Goal: Answer question/provide support

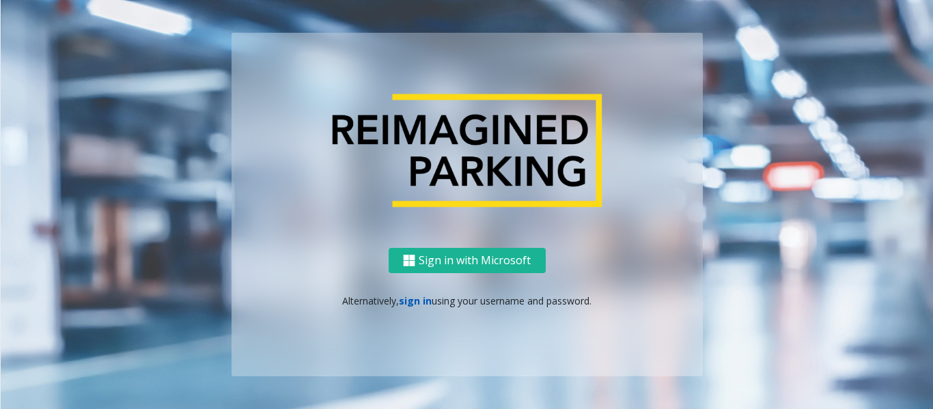
click at [413, 299] on link "sign in" at bounding box center [415, 300] width 33 height 13
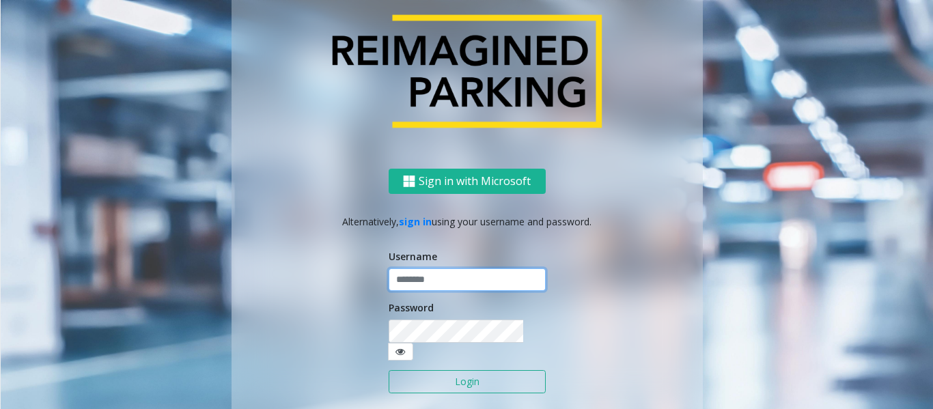
type input "*********"
click at [436, 370] on button "Login" at bounding box center [467, 381] width 157 height 23
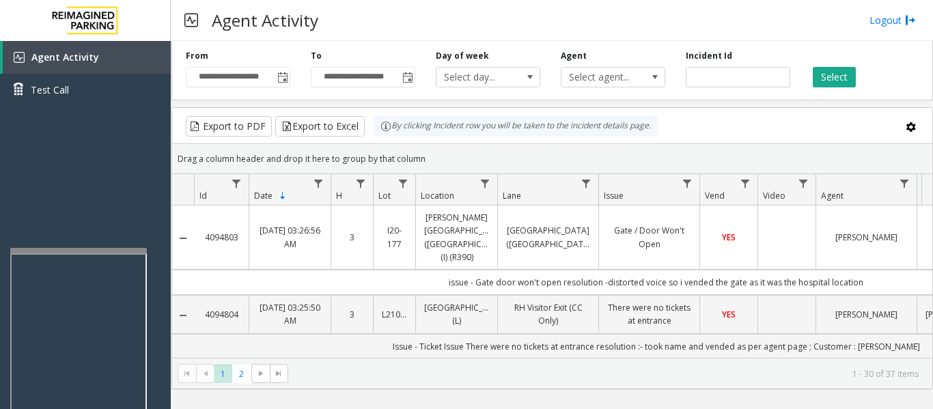
click at [68, 250] on div at bounding box center [78, 250] width 137 height 5
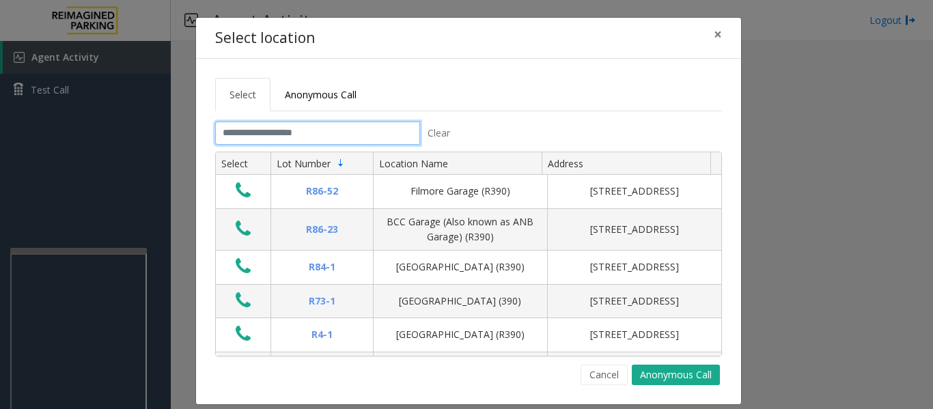
click at [269, 128] on input "text" at bounding box center [317, 133] width 205 height 23
click at [329, 131] on input "text" at bounding box center [317, 133] width 205 height 23
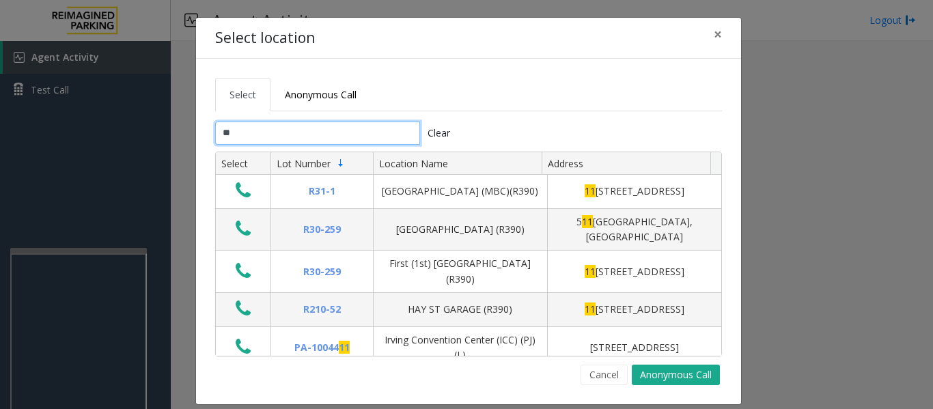
type input "*"
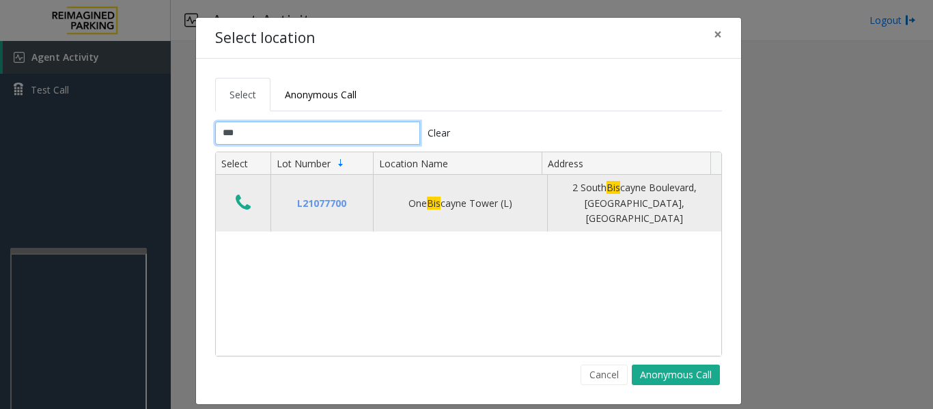
type input "***"
click at [238, 195] on icon "Data table" at bounding box center [243, 202] width 15 height 19
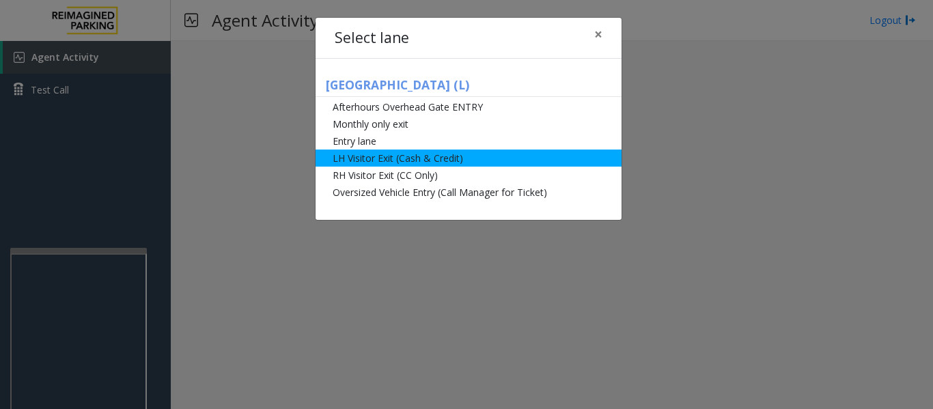
click at [427, 158] on li "LH Visitor Exit (Cash & Credit)" at bounding box center [469, 158] width 306 height 17
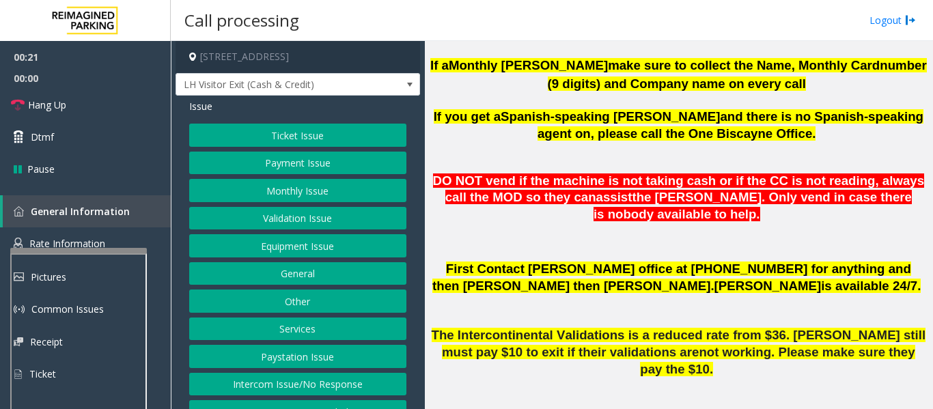
scroll to position [820, 0]
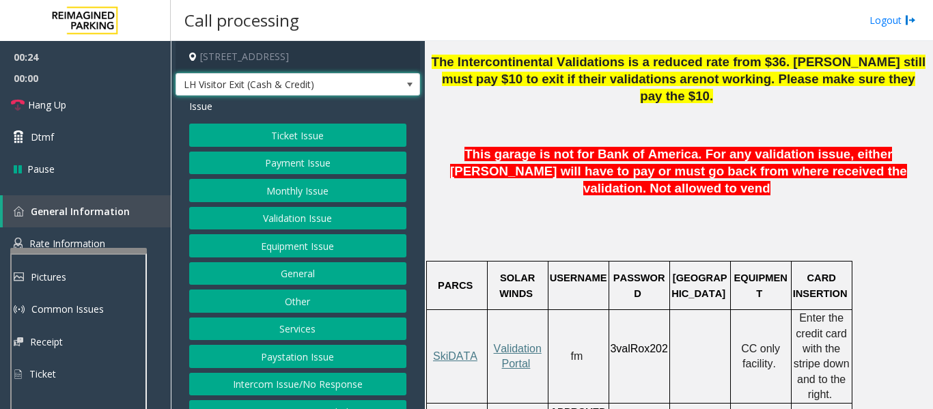
click at [345, 85] on span "LH Visitor Exit (Cash & Credit)" at bounding box center [273, 85] width 195 height 22
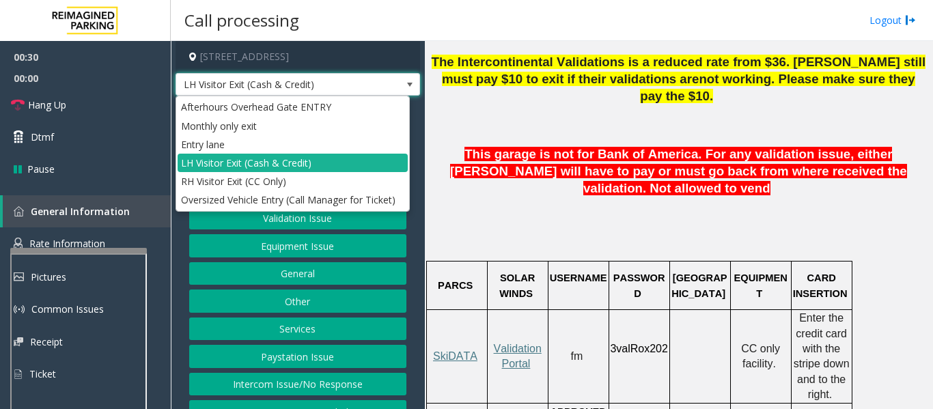
click at [345, 85] on span "LH Visitor Exit (Cash & Credit)" at bounding box center [273, 85] width 195 height 22
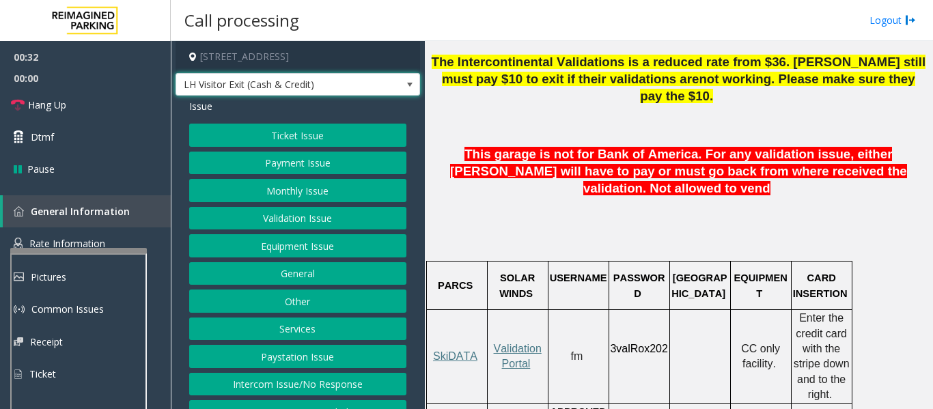
click at [316, 142] on button "Ticket Issue" at bounding box center [297, 135] width 217 height 23
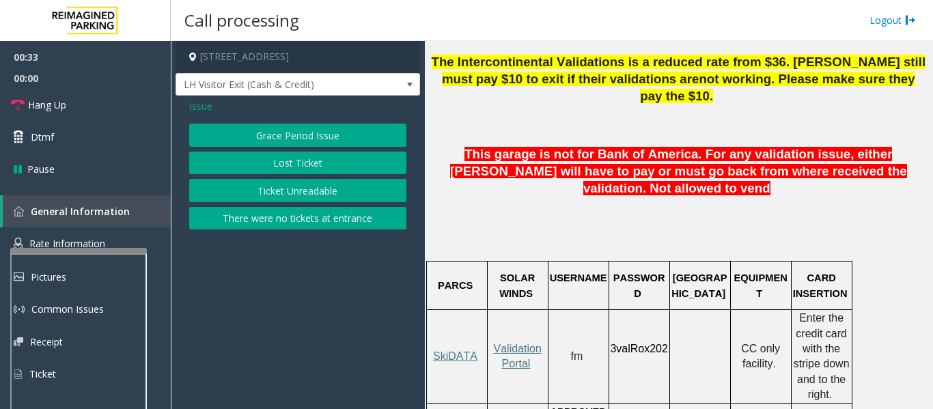
click at [318, 218] on button "There were no tickets at entrance" at bounding box center [297, 218] width 217 height 23
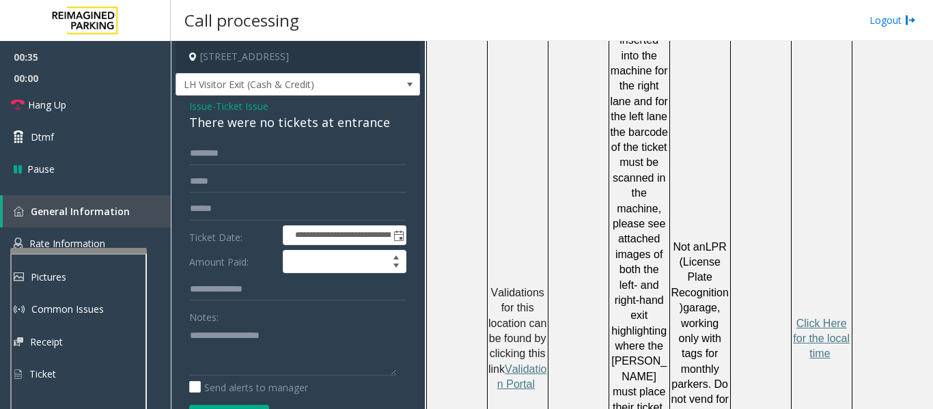
scroll to position [1298, 0]
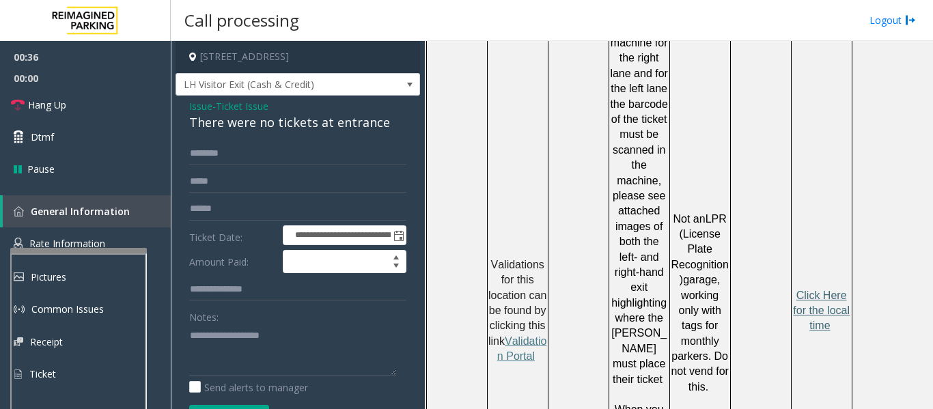
click at [826, 290] on span "Click Here for the local time" at bounding box center [821, 311] width 57 height 42
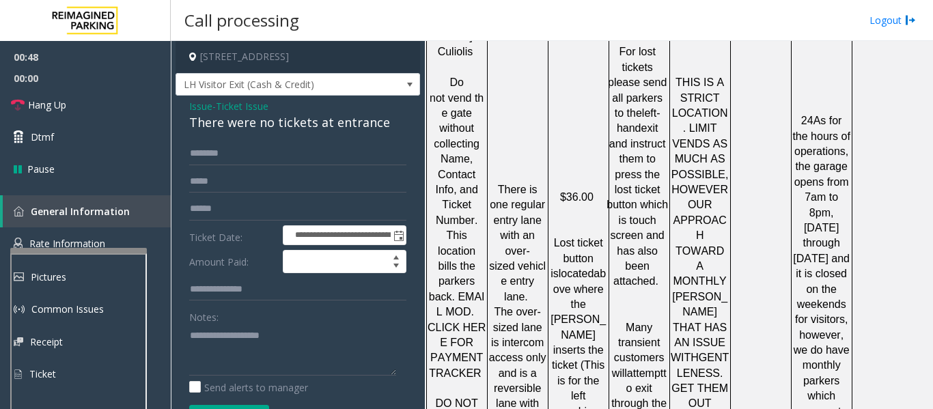
scroll to position [2264, 0]
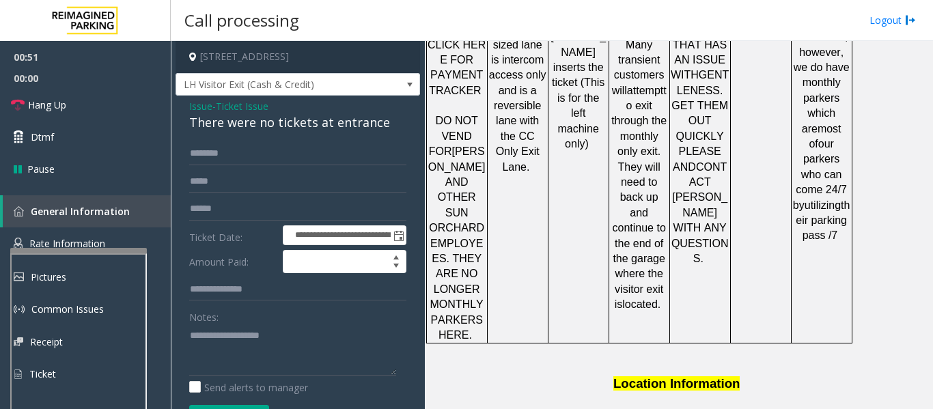
drag, startPoint x: 602, startPoint y: 381, endPoint x: 530, endPoint y: 386, distance: 71.9
copy button "786.910.0764"
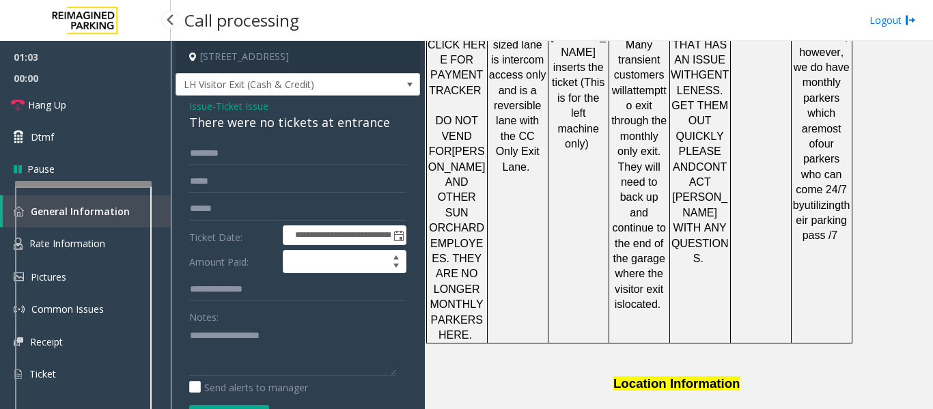
click at [102, 153] on app-root "**********" at bounding box center [466, 204] width 933 height 409
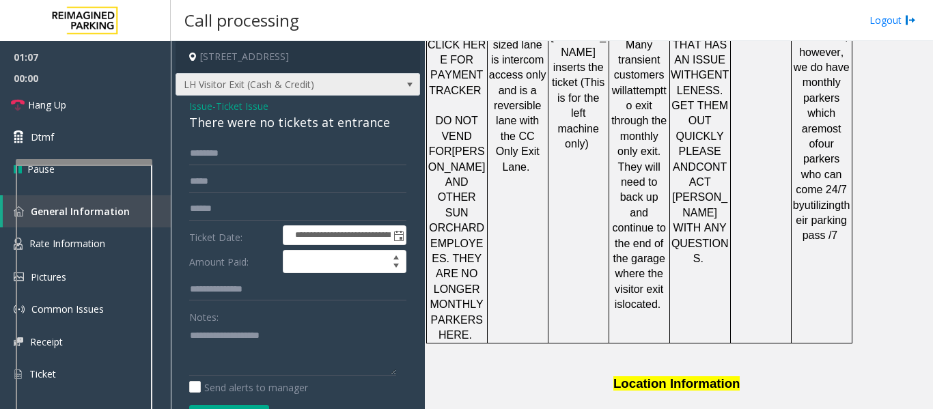
click at [316, 85] on span "LH Visitor Exit (Cash & Credit)" at bounding box center [273, 85] width 195 height 22
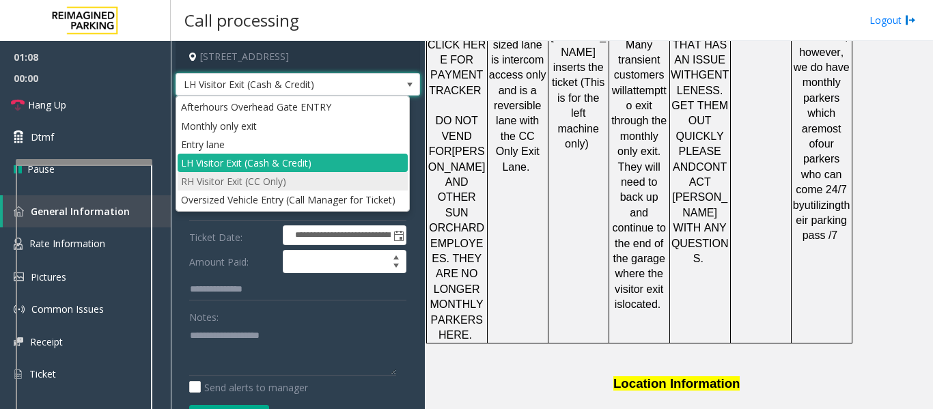
click at [257, 182] on li "RH Visitor Exit (CC Only)" at bounding box center [293, 181] width 230 height 18
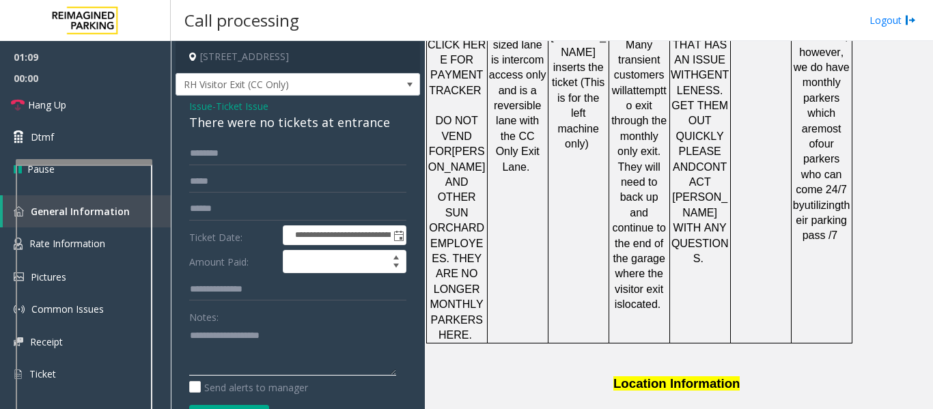
click at [231, 345] on textarea at bounding box center [292, 350] width 207 height 51
click at [254, 120] on div "There were no tickets at entrance" at bounding box center [297, 122] width 217 height 18
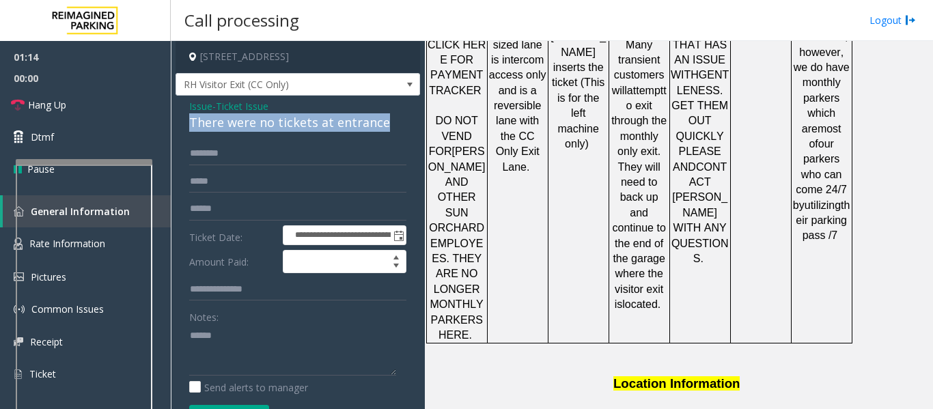
click at [254, 120] on div "There were no tickets at entrance" at bounding box center [297, 122] width 217 height 18
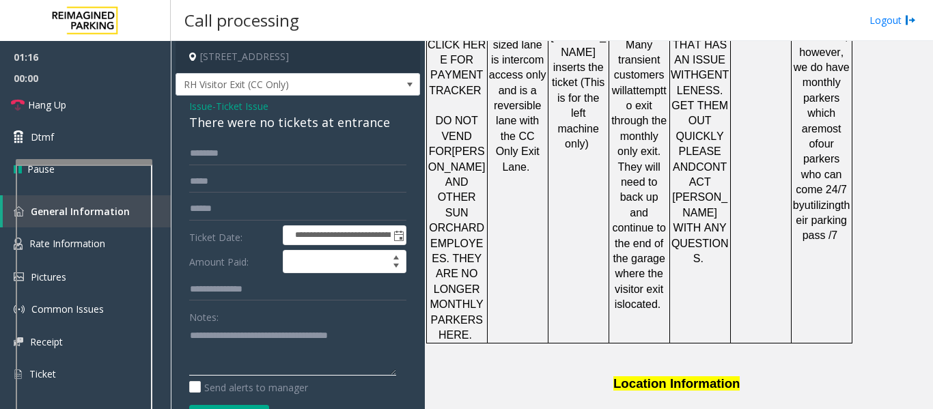
click at [368, 335] on textarea at bounding box center [292, 350] width 207 height 51
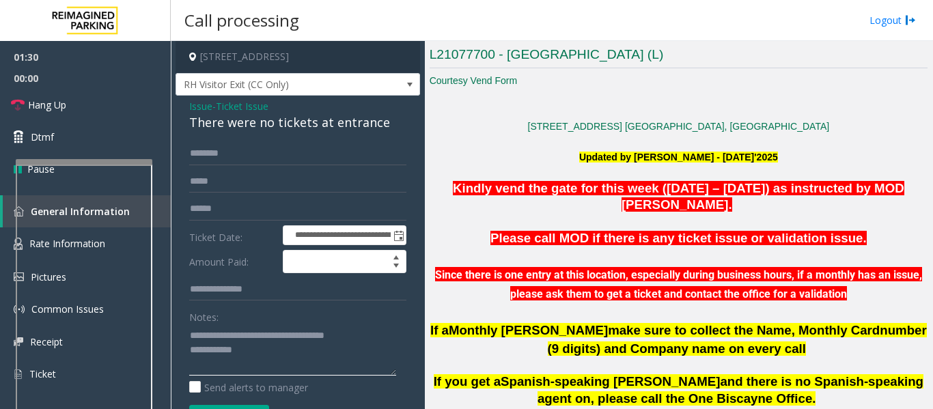
scroll to position [215, 0]
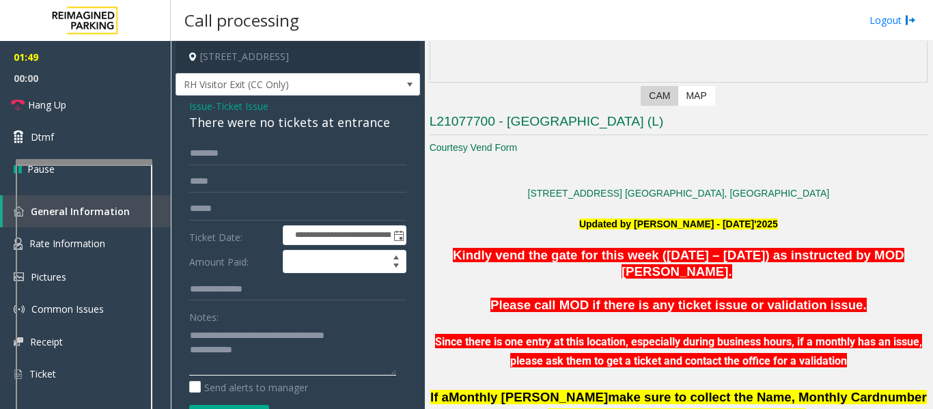
type textarea "**********"
click at [337, 163] on input "text" at bounding box center [297, 153] width 217 height 23
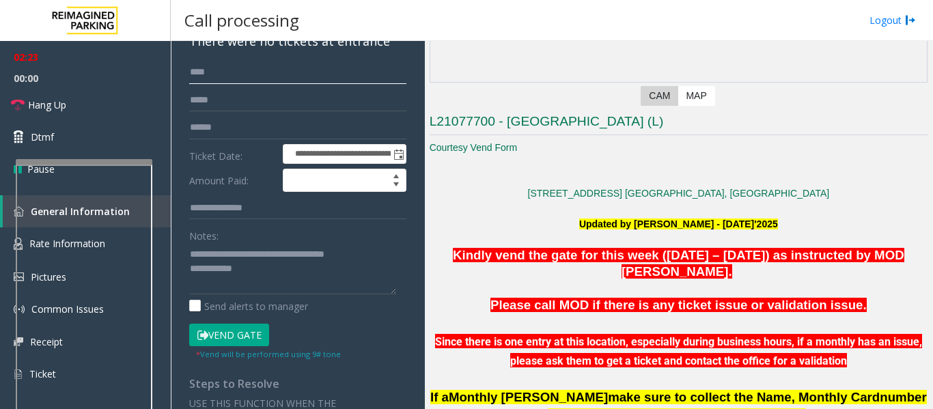
scroll to position [137, 0]
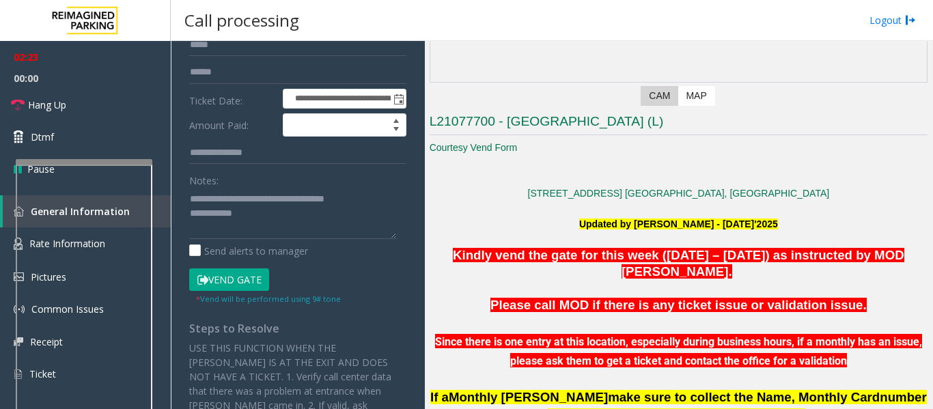
type input "****"
click at [258, 279] on button "Vend Gate" at bounding box center [229, 280] width 80 height 23
click at [286, 223] on textarea at bounding box center [292, 213] width 207 height 51
click at [295, 221] on textarea at bounding box center [292, 213] width 207 height 51
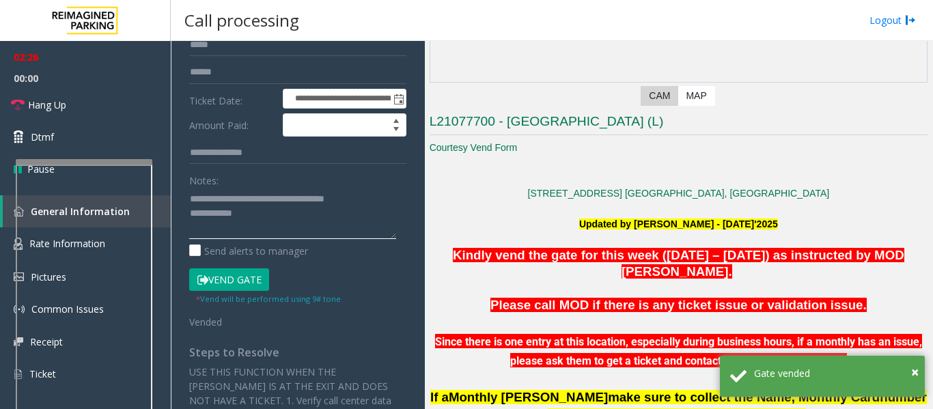
click at [258, 216] on textarea at bounding box center [292, 213] width 207 height 51
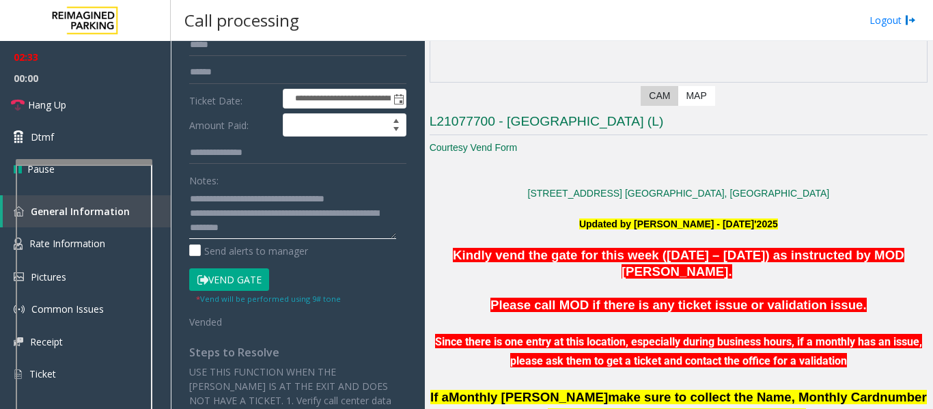
click at [320, 232] on textarea at bounding box center [292, 213] width 207 height 51
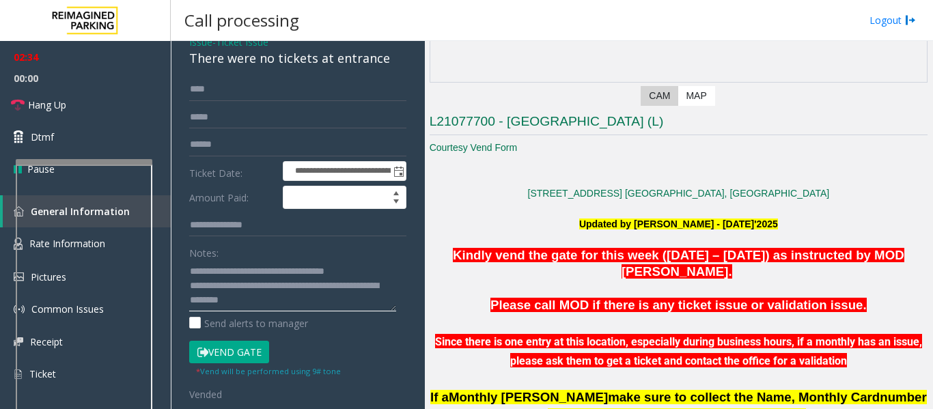
scroll to position [0, 0]
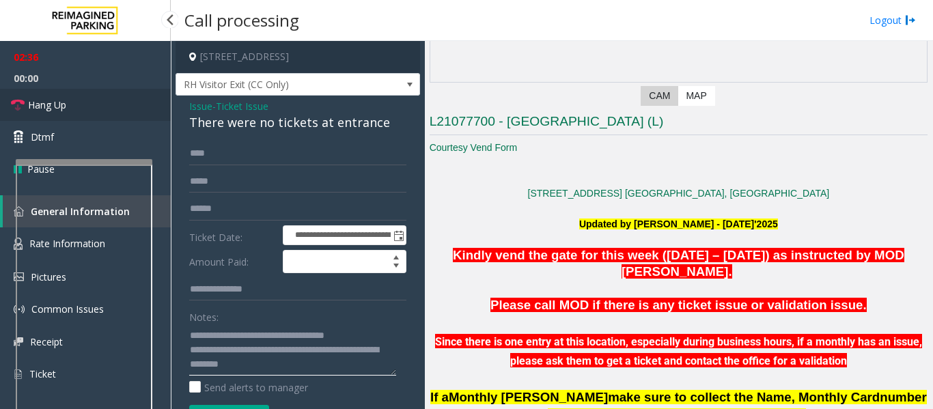
type textarea "**********"
click at [71, 111] on link "Hang Up" at bounding box center [85, 105] width 171 height 32
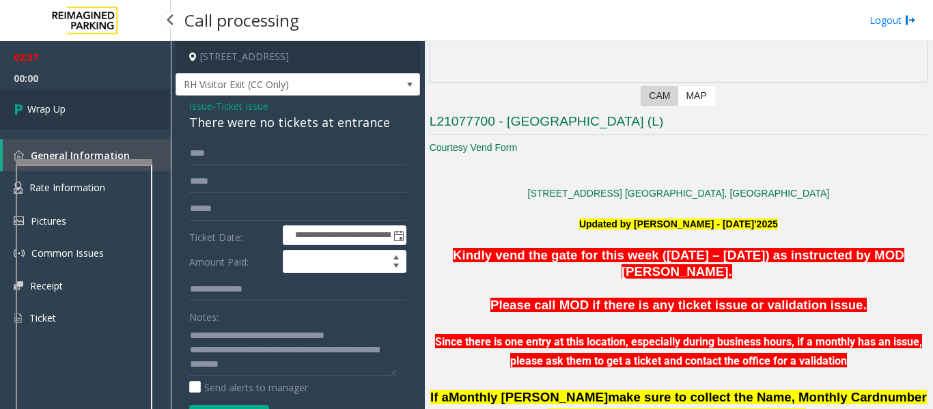
click at [71, 111] on link "Wrap Up" at bounding box center [85, 109] width 171 height 40
